Goal: Download file/media

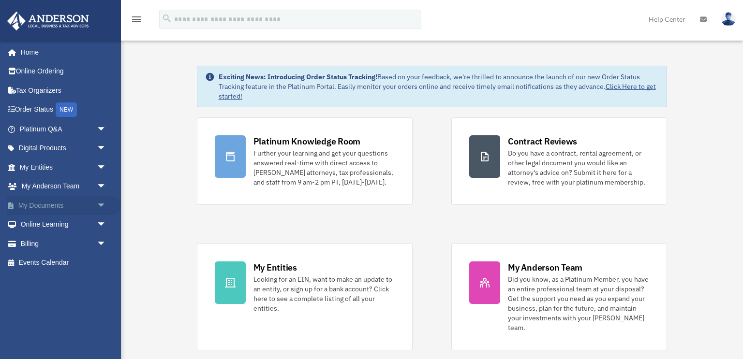
click at [103, 207] on span "arrow_drop_down" at bounding box center [106, 206] width 19 height 20
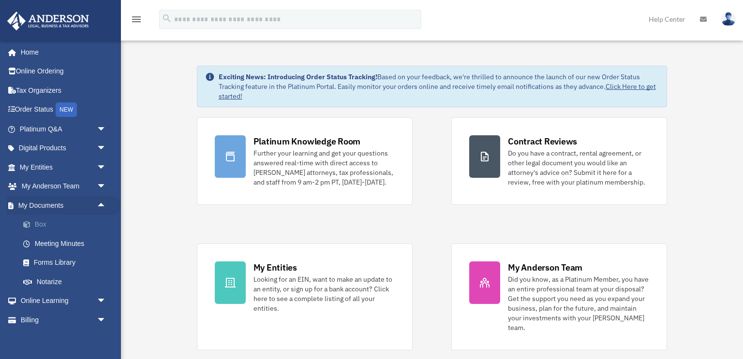
click at [57, 225] on link "Box" at bounding box center [67, 224] width 107 height 19
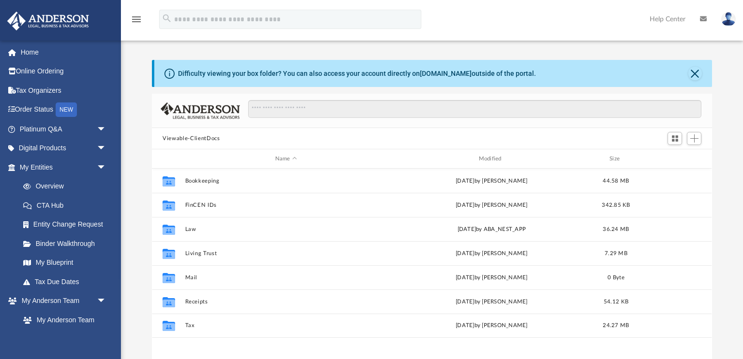
scroll to position [220, 560]
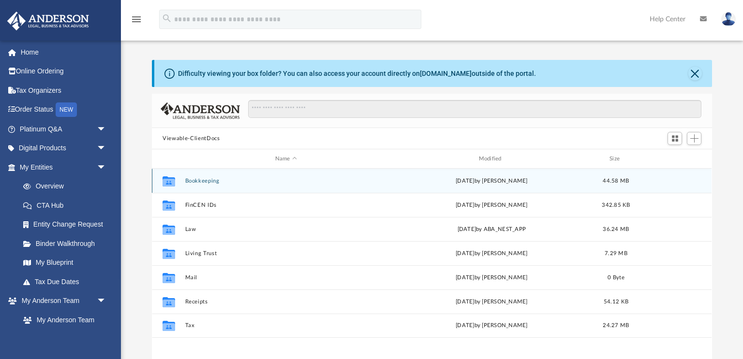
click at [211, 182] on button "Bookkeeping" at bounding box center [286, 181] width 202 height 6
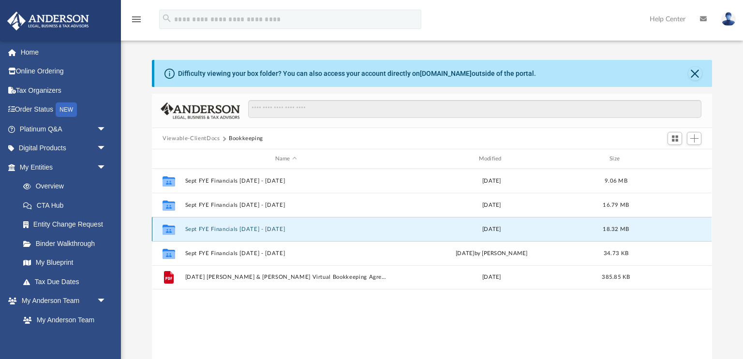
click at [248, 228] on button "Sept FYE Financials [DATE] - [DATE]" at bounding box center [286, 229] width 202 height 6
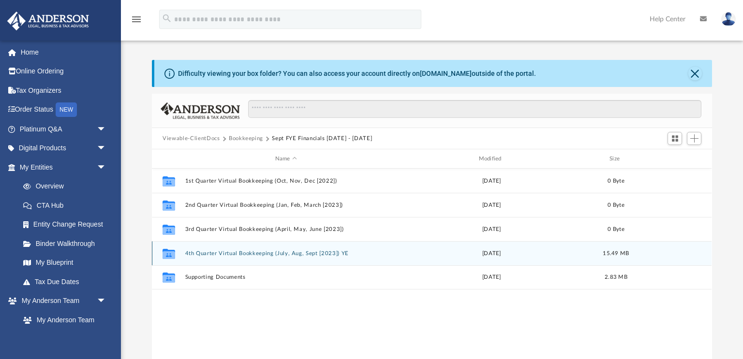
click at [240, 258] on div "Collaborated Folder 4th Quarter Virtual Bookkeeping (July, Aug, Sept [2023]) YE…" at bounding box center [432, 253] width 560 height 24
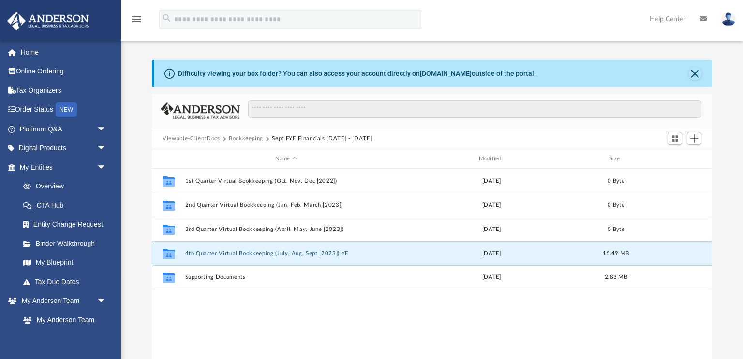
click at [240, 258] on div "Collaborated Folder 4th Quarter Virtual Bookkeeping (July, Aug, Sept [2023]) YE…" at bounding box center [432, 253] width 560 height 24
click at [230, 252] on button "4th Quarter Virtual Bookkeeping (July, Aug, Sept [2023]) YE" at bounding box center [286, 254] width 202 height 6
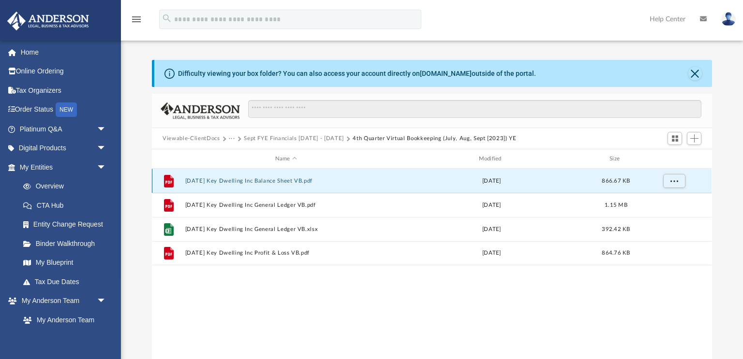
click at [279, 180] on button "[DATE] Key Dwelling Inc Balance Sheet VB.pdf" at bounding box center [286, 181] width 202 height 6
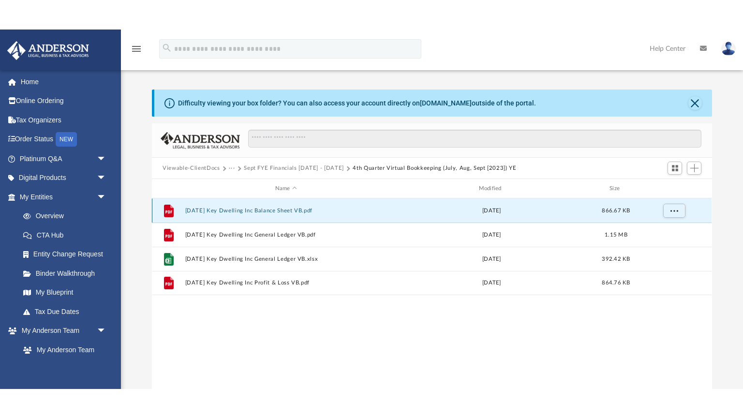
scroll to position [10, 0]
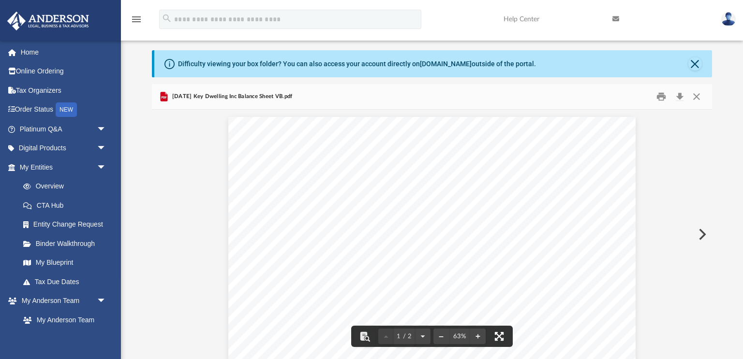
click at [503, 337] on button "File preview" at bounding box center [499, 336] width 21 height 21
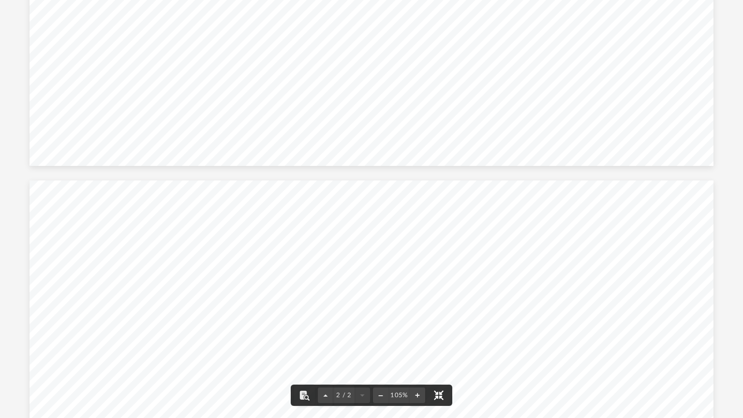
scroll to position [0, 0]
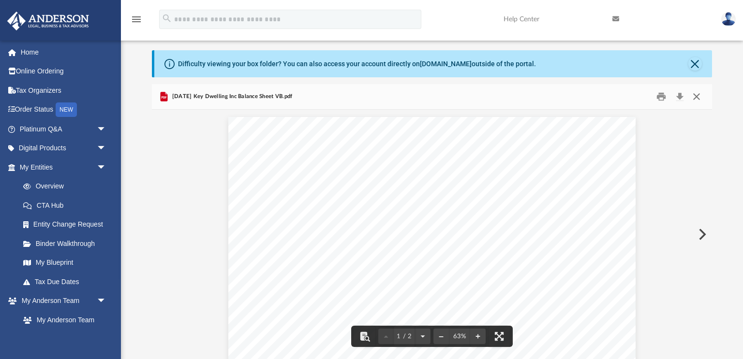
click at [696, 94] on button "Close" at bounding box center [696, 97] width 17 height 15
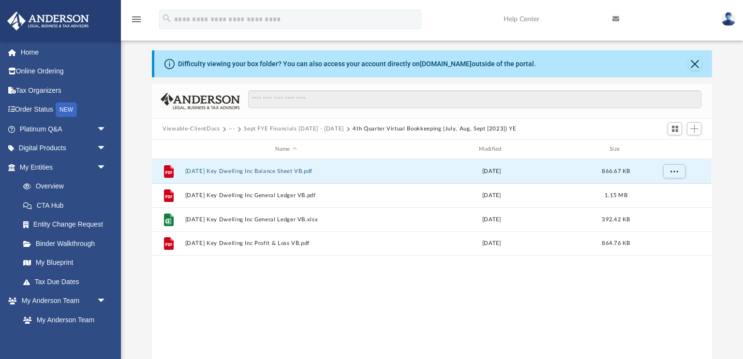
click at [282, 127] on button "Sept FYE Financials [DATE] - [DATE]" at bounding box center [294, 129] width 100 height 9
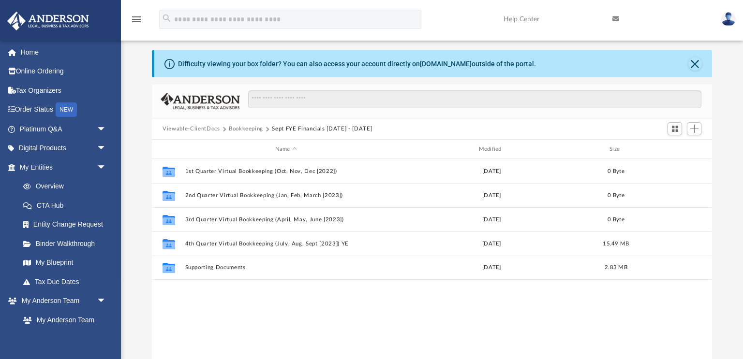
click at [333, 126] on button "Sept FYE Financials [DATE] - [DATE]" at bounding box center [322, 129] width 100 height 9
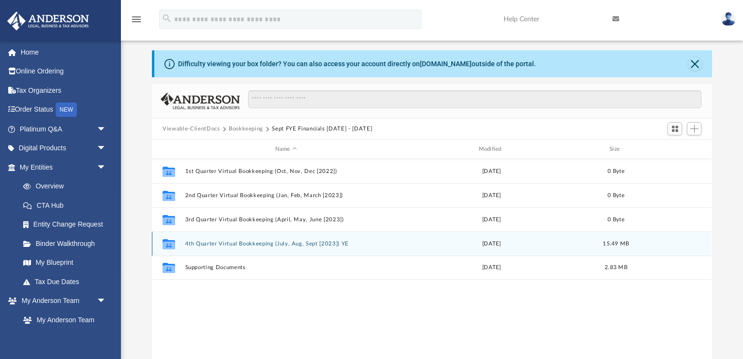
click at [280, 243] on button "4th Quarter Virtual Bookkeeping (July, Aug, Sept [2023]) YE" at bounding box center [286, 244] width 202 height 6
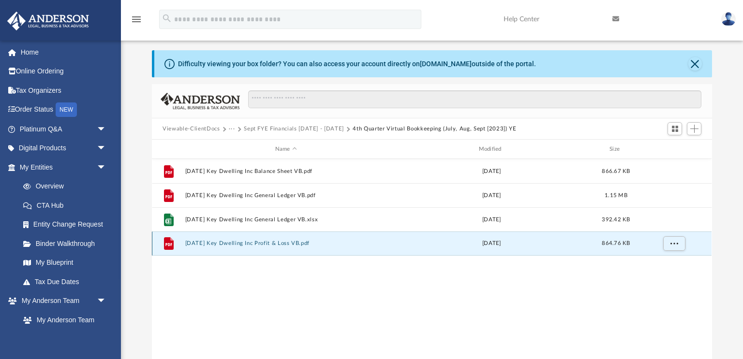
click at [250, 243] on button "[DATE] Key Dwelling Inc Profit & Loss VB.pdf" at bounding box center [286, 243] width 202 height 6
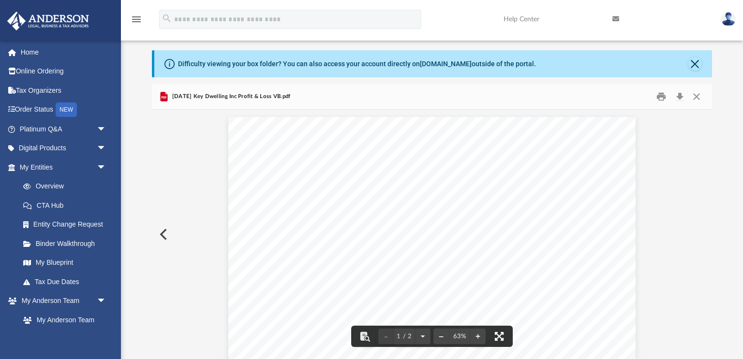
click at [500, 337] on button "File preview" at bounding box center [499, 336] width 21 height 21
click at [697, 97] on button "Close" at bounding box center [696, 97] width 17 height 15
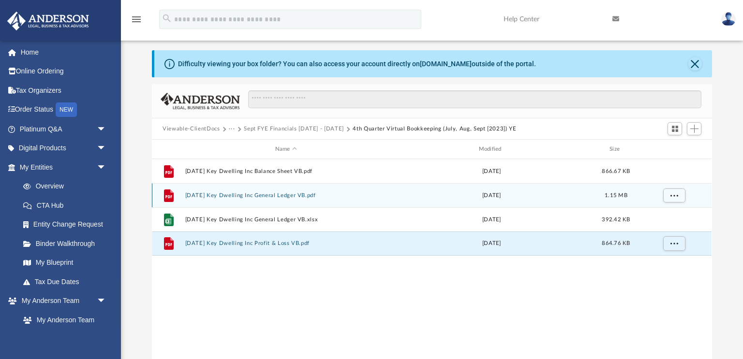
click at [279, 194] on button "[DATE] Key Dwelling Inc General Ledger VB.pdf" at bounding box center [286, 196] width 202 height 6
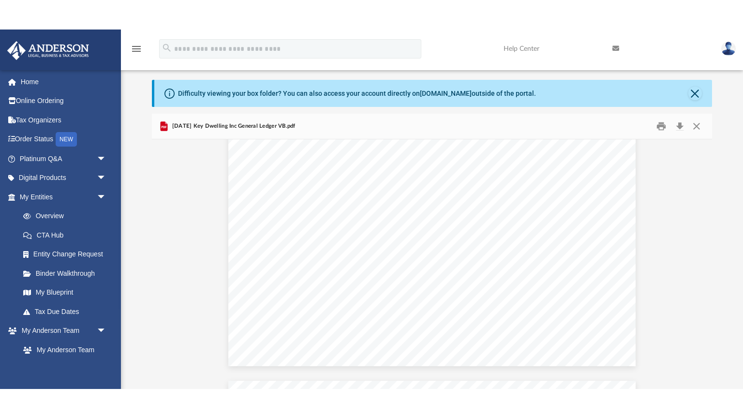
scroll to position [3954, 0]
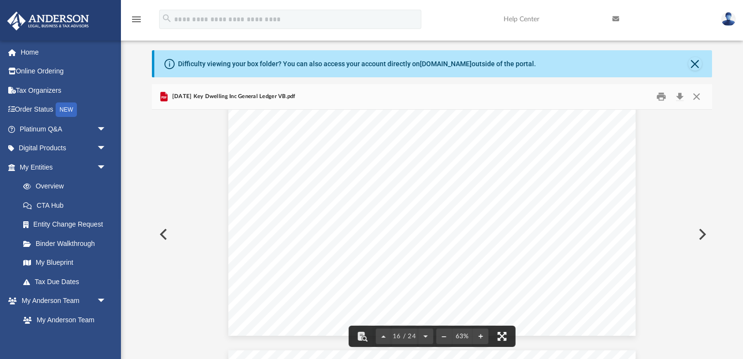
click at [501, 336] on button "File preview" at bounding box center [501, 336] width 21 height 21
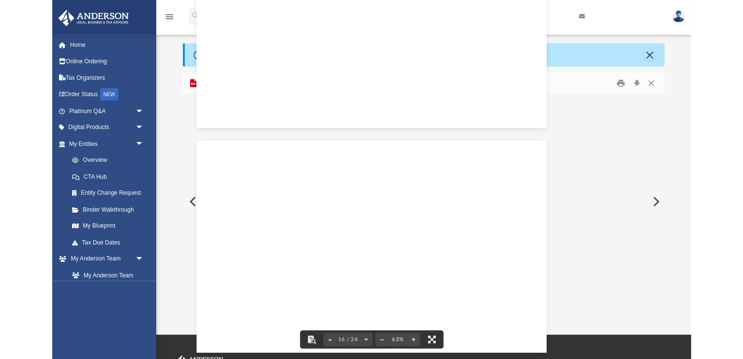
scroll to position [3926, 0]
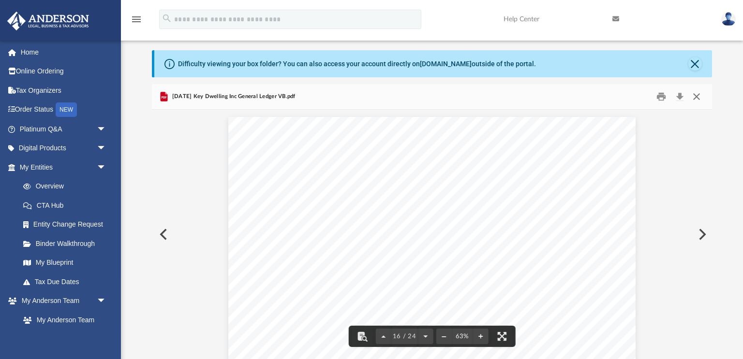
click at [700, 96] on button "Close" at bounding box center [696, 97] width 17 height 15
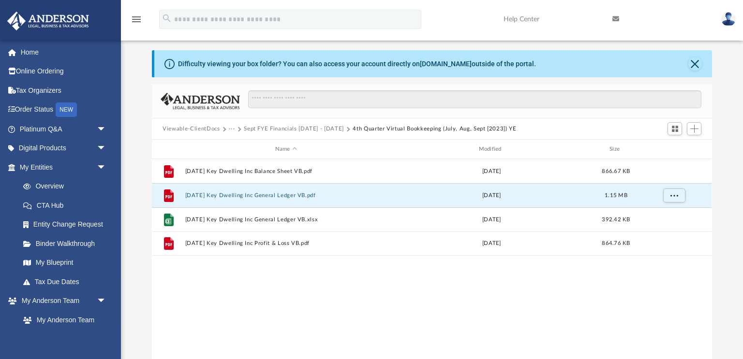
click at [233, 129] on button "···" at bounding box center [232, 129] width 6 height 9
click at [243, 144] on li "Bookkeeping" at bounding box center [251, 146] width 35 height 10
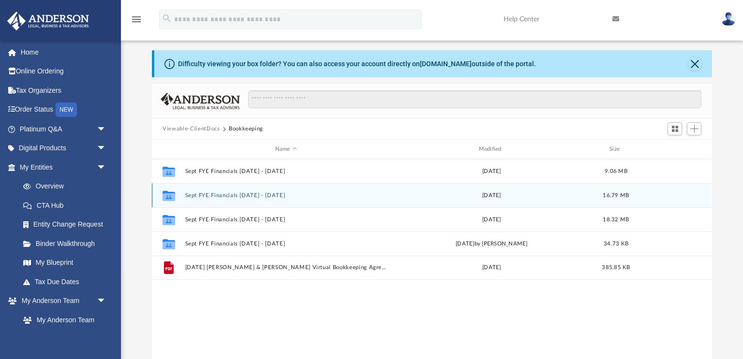
click at [259, 193] on button "Sept FYE Financials [DATE] - [DATE]" at bounding box center [286, 196] width 202 height 6
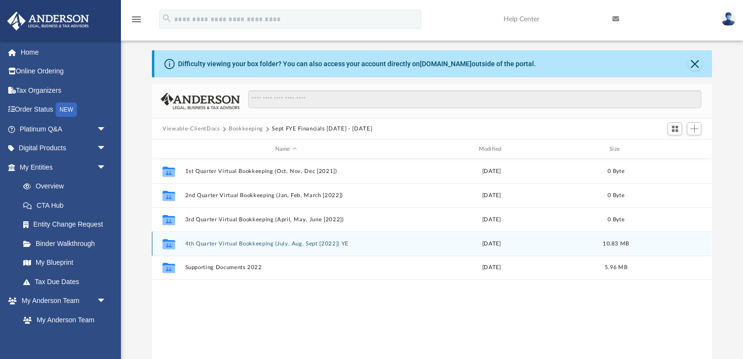
click at [237, 244] on button "4th Quarter Virtual Bookkeeping (July, Aug, Sept [2022]) YE" at bounding box center [286, 244] width 202 height 6
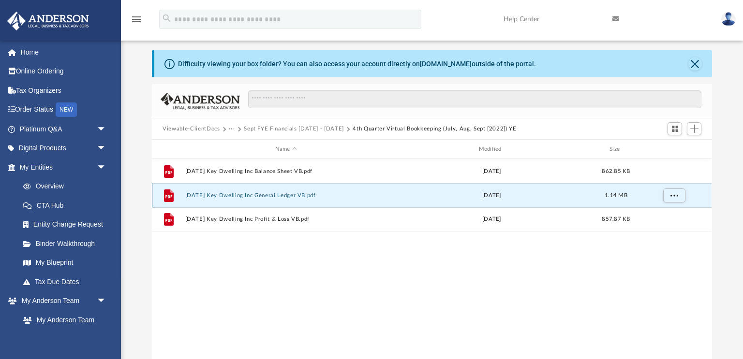
click at [270, 195] on button "[DATE] Key Dwelling Inc General Ledger VB.pdf" at bounding box center [286, 196] width 202 height 6
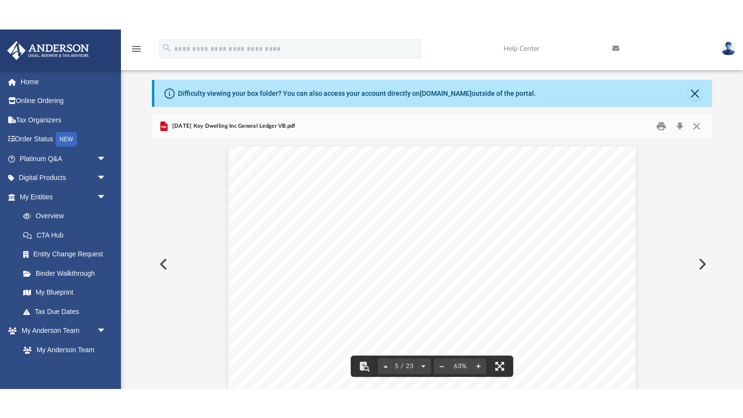
scroll to position [1047, 0]
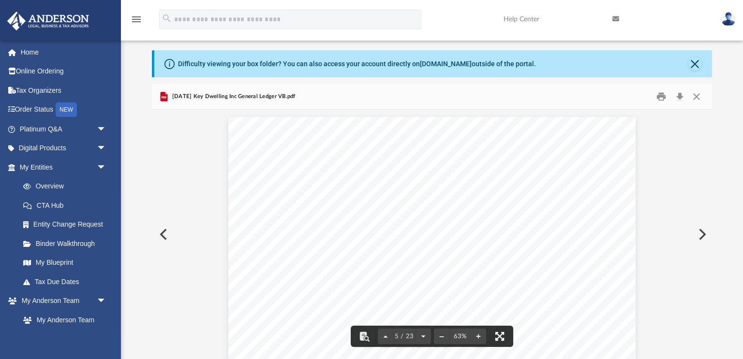
click at [498, 340] on button "File preview" at bounding box center [499, 336] width 21 height 21
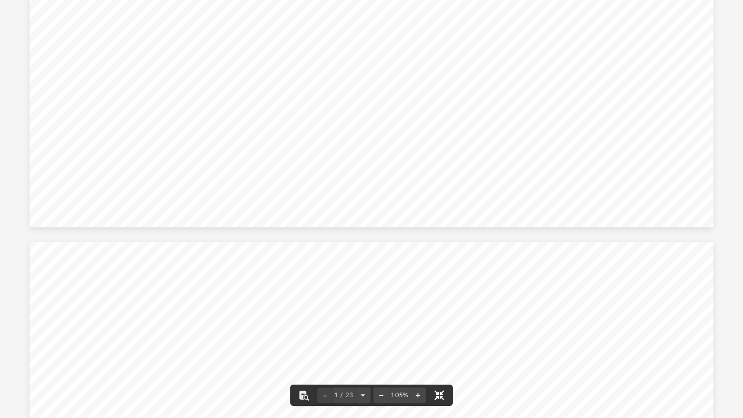
scroll to position [0, 0]
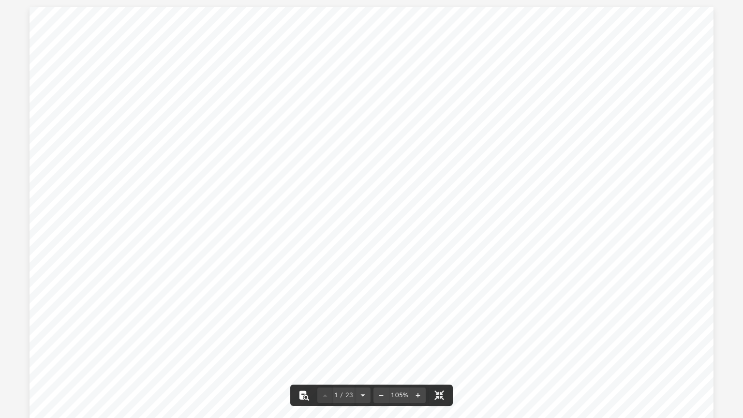
click at [304, 359] on button "File preview" at bounding box center [303, 395] width 21 height 21
click at [302, 359] on button "File preview" at bounding box center [303, 395] width 21 height 21
click at [307, 359] on button "File preview" at bounding box center [303, 395] width 21 height 21
click at [301, 359] on button "File preview" at bounding box center [303, 395] width 21 height 21
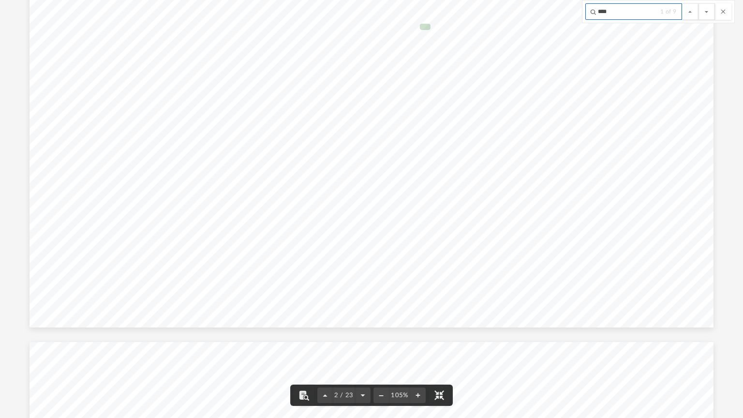
scroll to position [525, 0]
type input "****"
click at [711, 11] on button "File preview" at bounding box center [707, 11] width 16 height 16
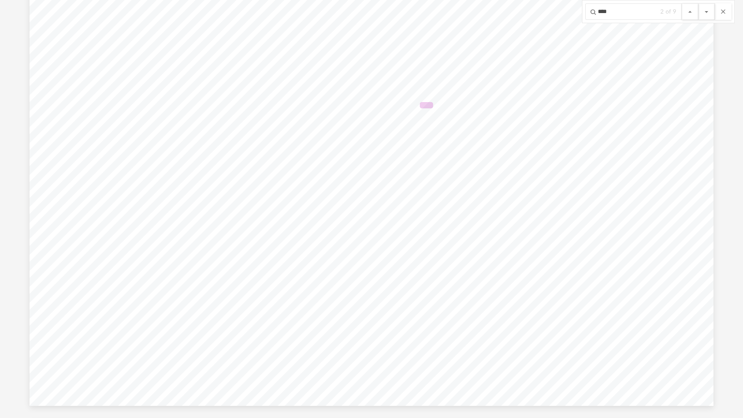
scroll to position [451, 0]
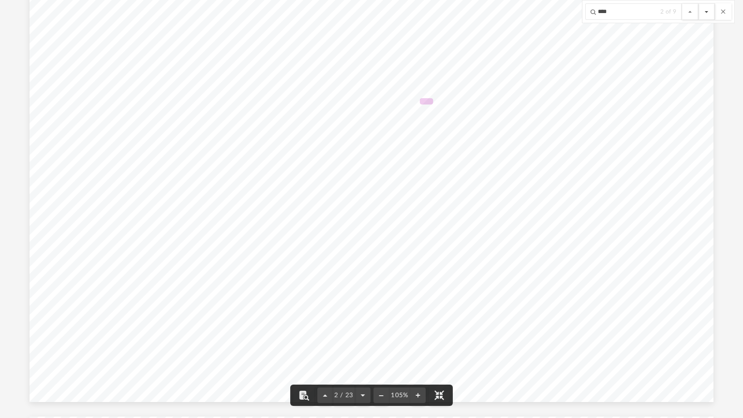
click at [706, 13] on button "File preview" at bounding box center [707, 11] width 16 height 16
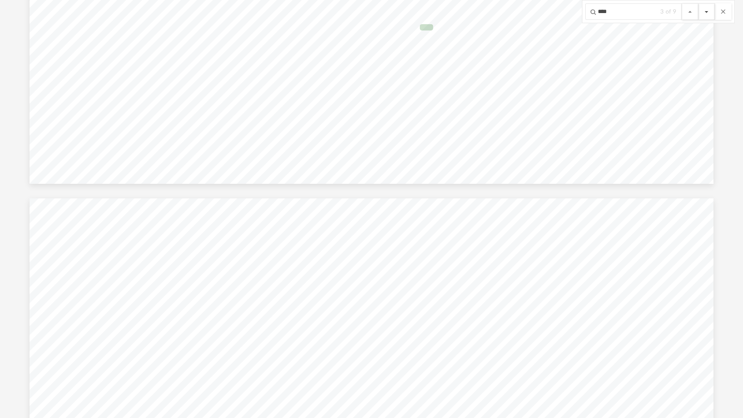
click at [703, 14] on button "File preview" at bounding box center [707, 11] width 16 height 16
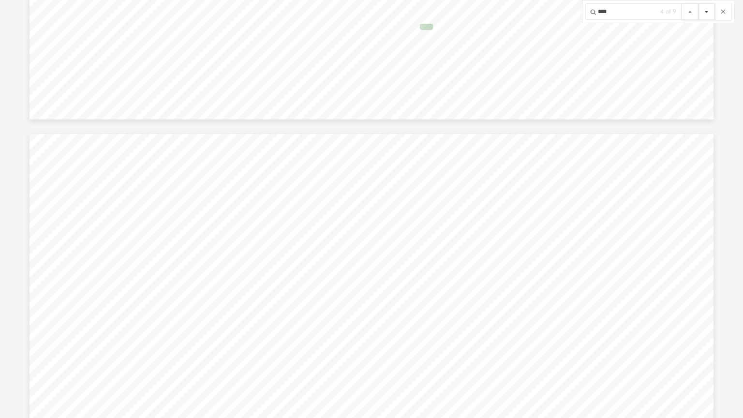
click at [703, 14] on button "File preview" at bounding box center [707, 11] width 16 height 16
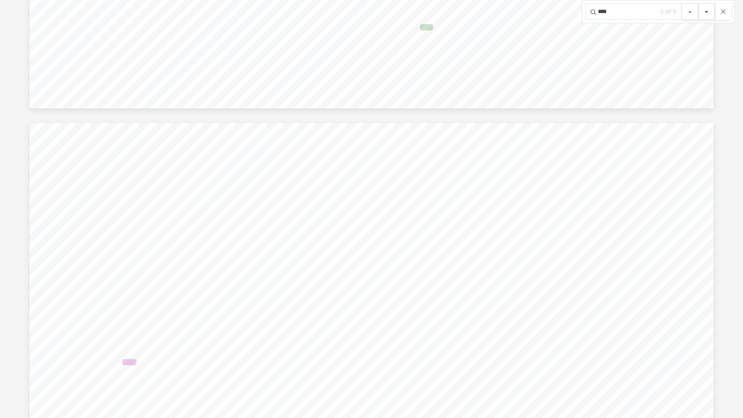
click at [703, 14] on button "File preview" at bounding box center [707, 11] width 16 height 16
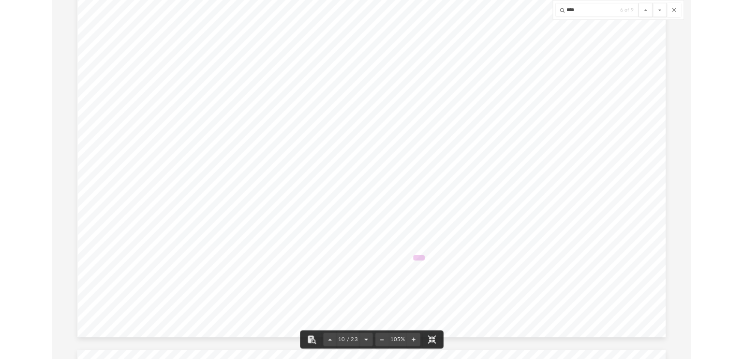
scroll to position [3750, 0]
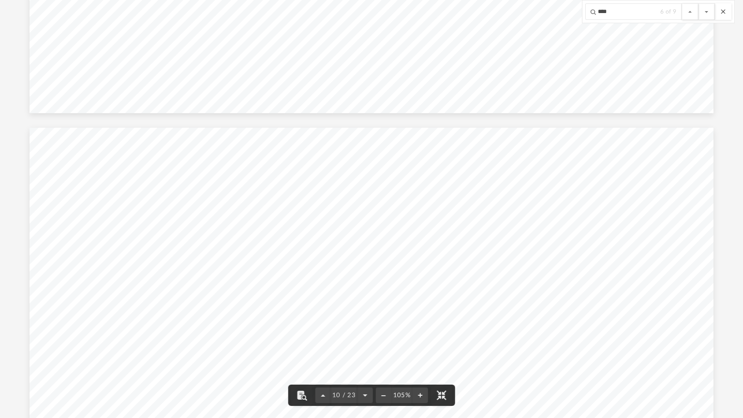
click at [724, 12] on button "File preview" at bounding box center [723, 11] width 16 height 16
click at [438, 359] on button "File preview" at bounding box center [441, 395] width 21 height 21
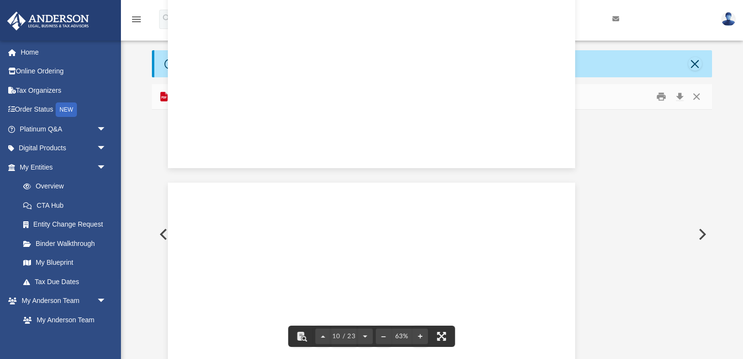
scroll to position [2355, 0]
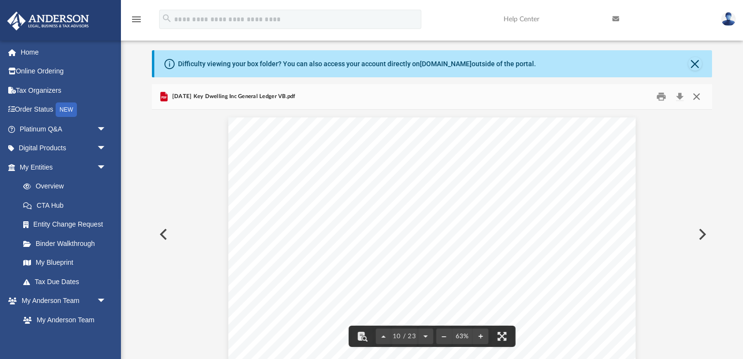
click at [696, 96] on button "Close" at bounding box center [696, 97] width 17 height 15
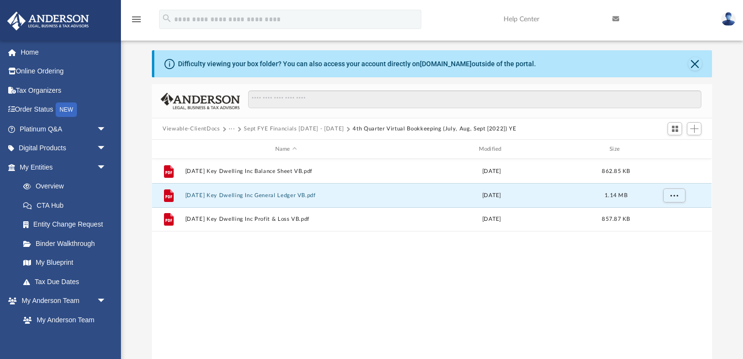
click at [230, 129] on button "···" at bounding box center [232, 129] width 6 height 9
click at [242, 145] on li "Bookkeeping" at bounding box center [251, 146] width 35 height 10
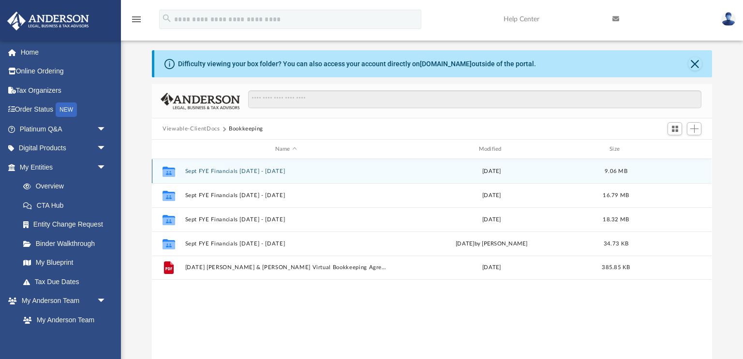
click at [246, 172] on button "Sept FYE Financials [DATE] - [DATE]" at bounding box center [286, 171] width 202 height 6
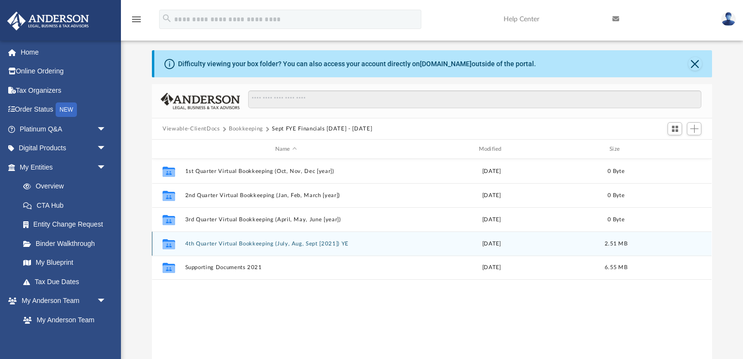
click at [269, 246] on button "4th Quarter Virtual Bookkeeping (July, Aug, Sept [2021]) YE" at bounding box center [286, 244] width 202 height 6
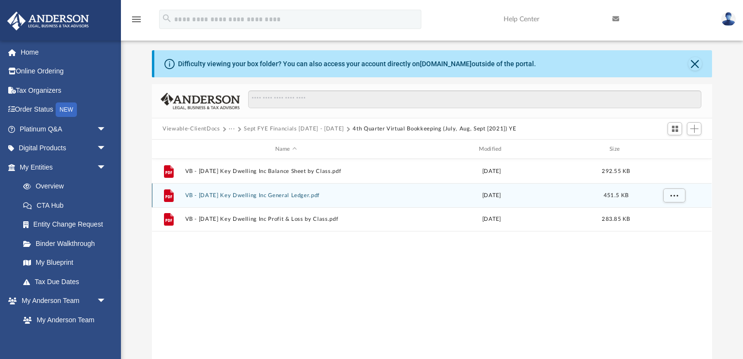
click at [286, 194] on button "VB - [DATE] Key Dwelling Inc General Ledger.pdf" at bounding box center [286, 196] width 202 height 6
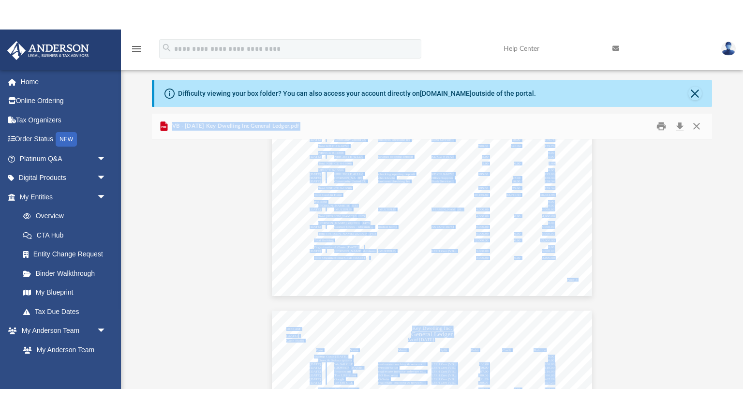
scroll to position [620, 0]
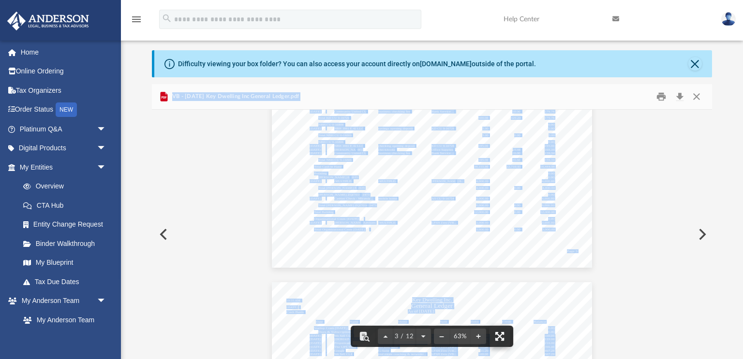
click at [500, 336] on button "File preview" at bounding box center [499, 336] width 21 height 21
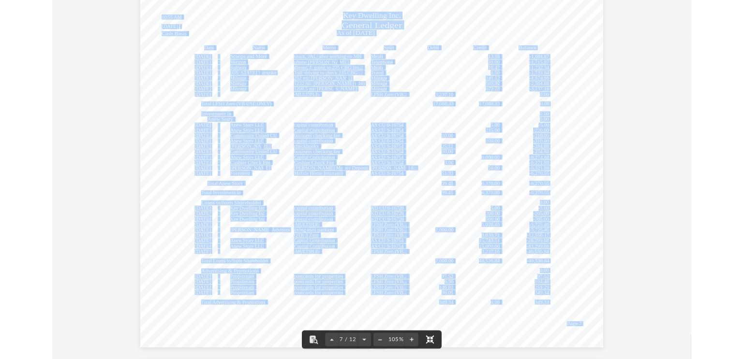
scroll to position [2601, 0]
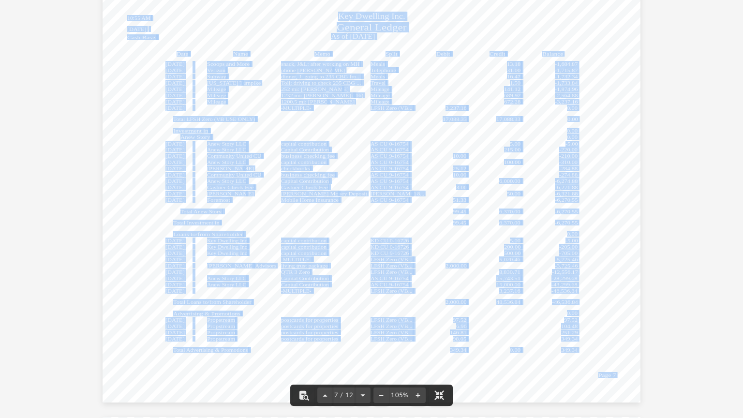
click at [511, 262] on span "5,020.46" at bounding box center [509, 259] width 21 height 5
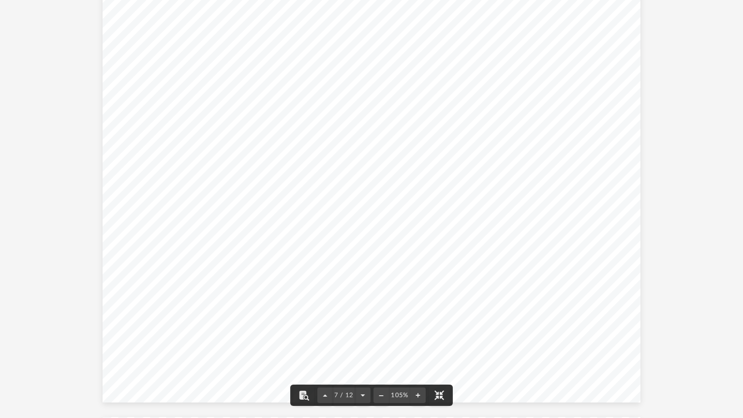
click at [511, 262] on span "5,020.46" at bounding box center [509, 259] width 21 height 5
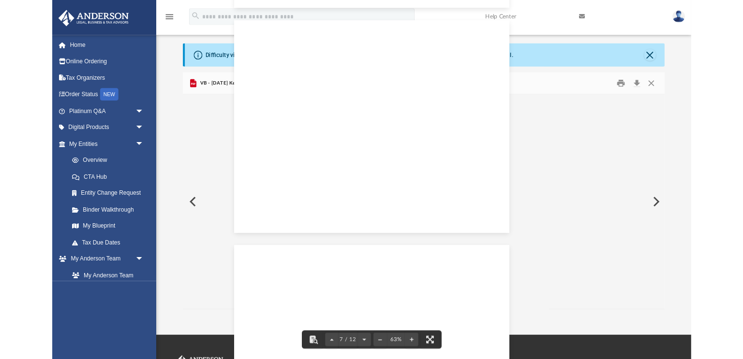
scroll to position [1570, 0]
